Goal: Task Accomplishment & Management: Manage account settings

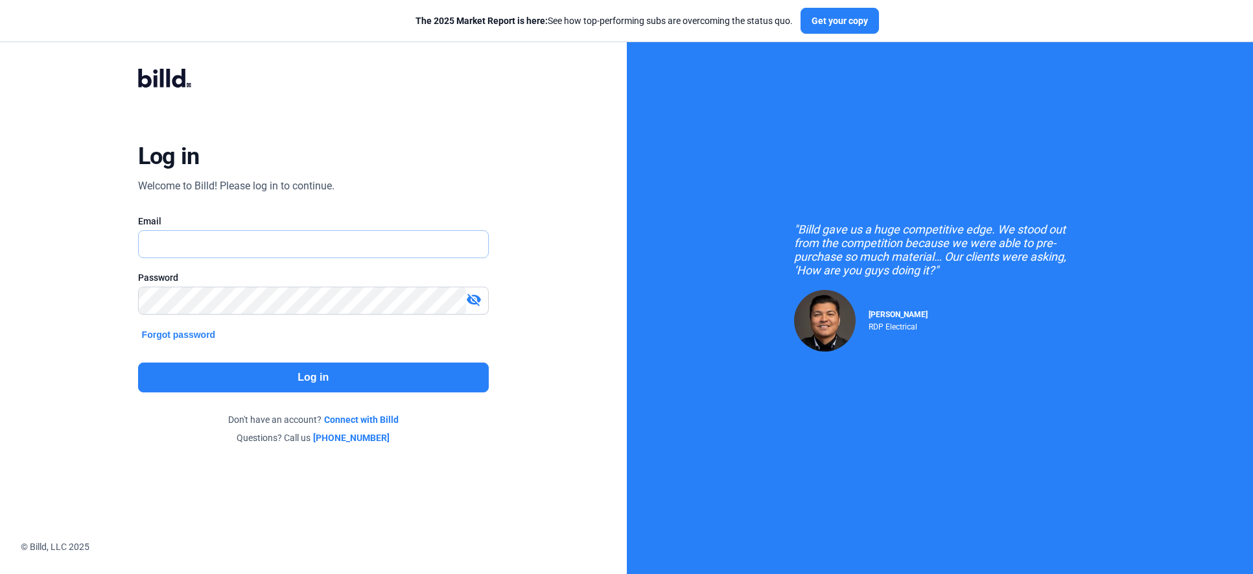
click at [214, 246] on input "text" at bounding box center [314, 244] width 350 height 27
type input "[PERSON_NAME][EMAIL_ADDRESS][DOMAIN_NAME]"
click at [360, 368] on button "Log in" at bounding box center [313, 377] width 351 height 30
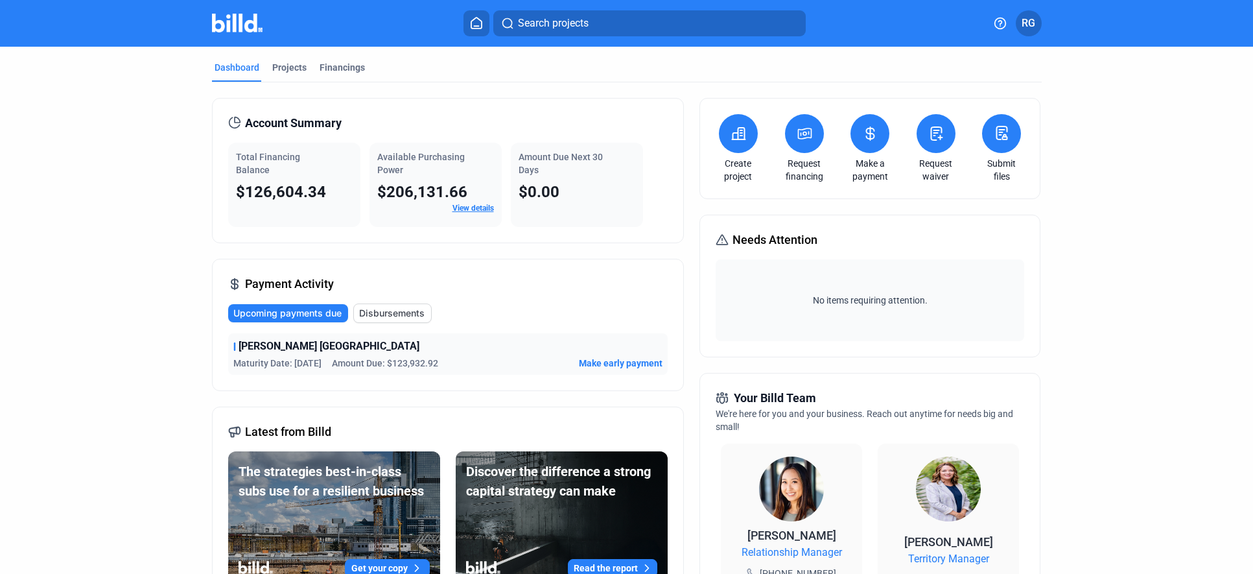
click at [1034, 29] on span "RG" at bounding box center [1029, 24] width 14 height 16
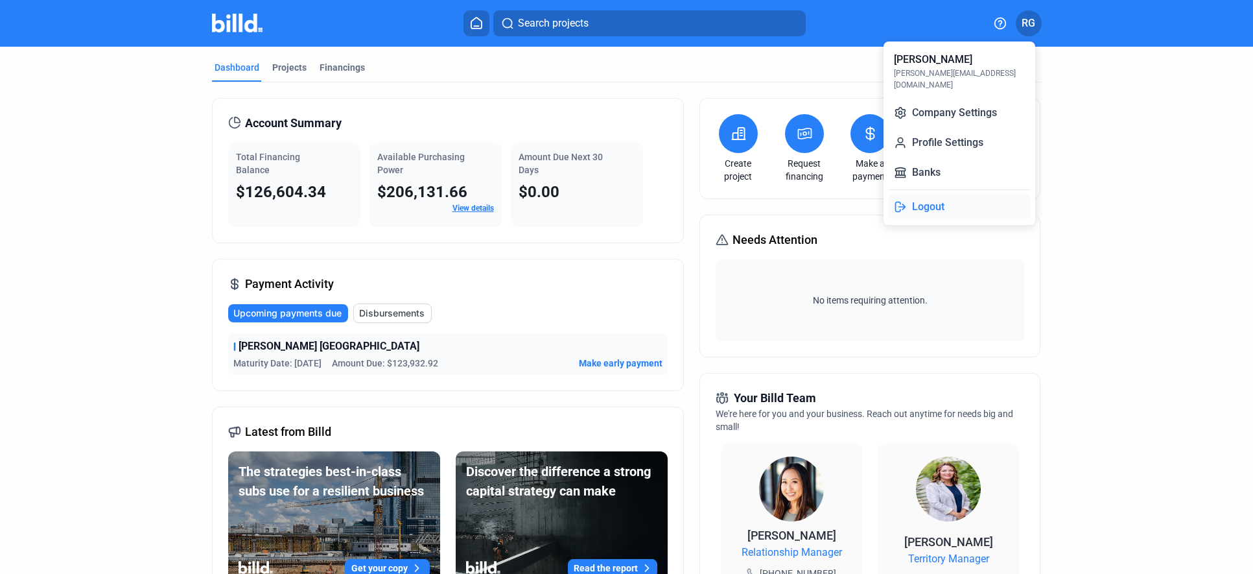
click at [948, 197] on button "Logout" at bounding box center [959, 207] width 141 height 26
